Goal: Task Accomplishment & Management: Manage account settings

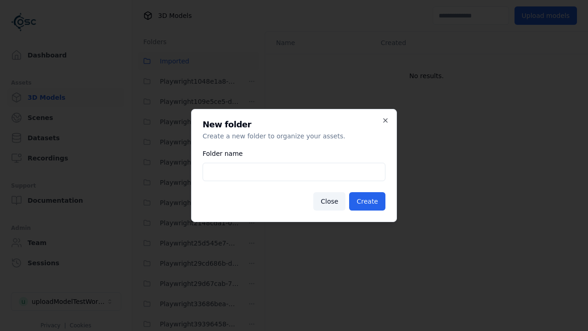
scroll to position [1274, 0]
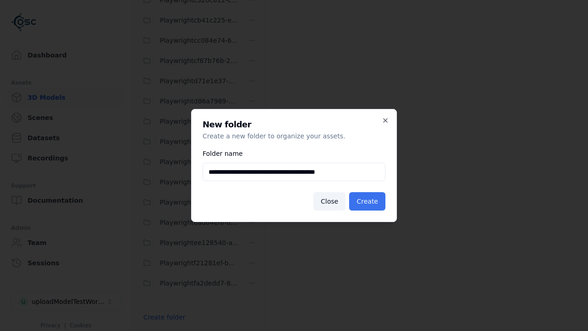
type input "**********"
click at [368, 201] on button "Create" at bounding box center [367, 201] width 36 height 18
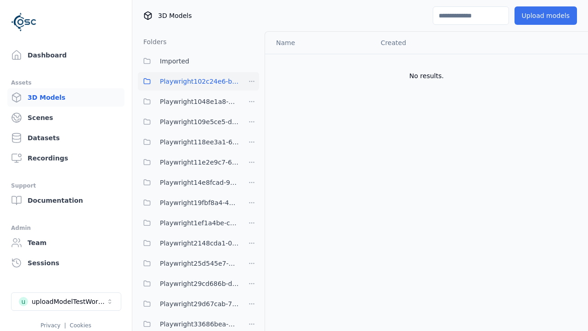
click at [547, 16] on button "Upload models" at bounding box center [546, 15] width 62 height 18
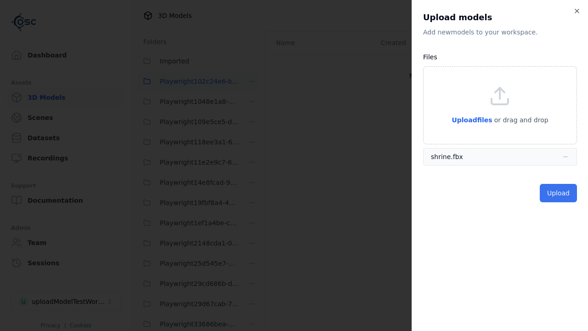
click at [559, 193] on button "Upload" at bounding box center [558, 193] width 37 height 18
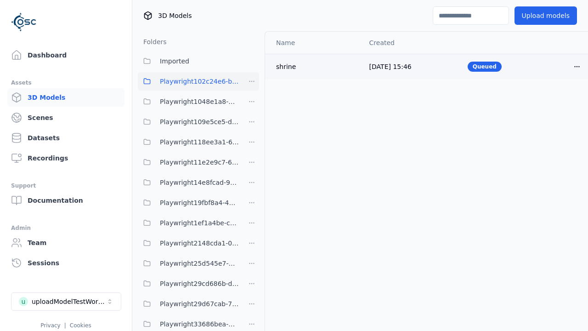
click at [577, 66] on html "Support Dashboard Assets 3D Models Scenes Datasets Recordings Support Documenta…" at bounding box center [294, 165] width 588 height 331
click at [557, 102] on div "Delete" at bounding box center [557, 102] width 54 height 15
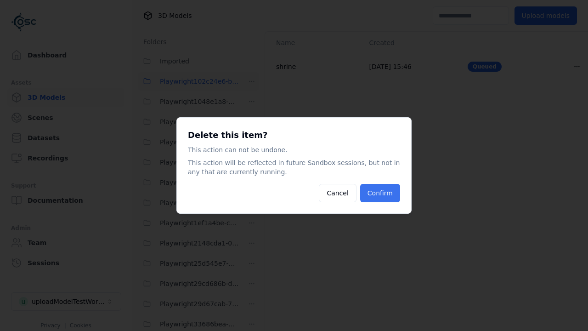
click at [381, 193] on button "Confirm" at bounding box center [380, 193] width 40 height 18
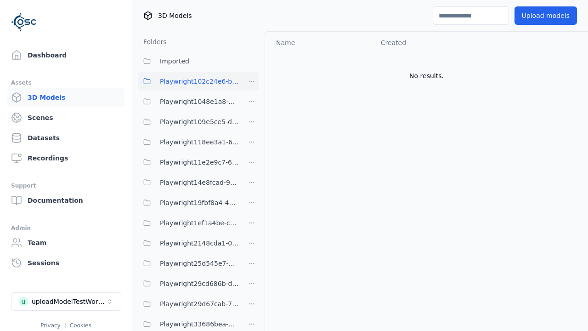
click at [252, 81] on html "Support Dashboard Assets 3D Models Scenes Datasets Recordings Support Documenta…" at bounding box center [294, 165] width 588 height 331
click at [251, 144] on div "Delete" at bounding box center [255, 144] width 62 height 15
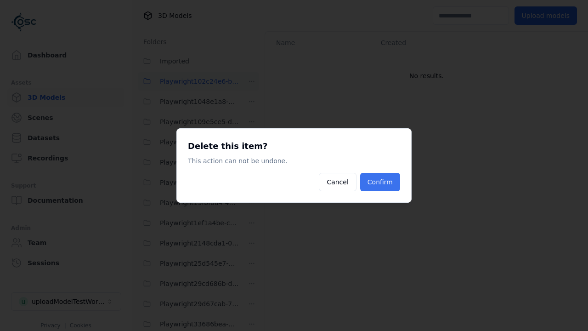
click at [381, 182] on button "Confirm" at bounding box center [380, 182] width 40 height 18
